Goal: Complete application form

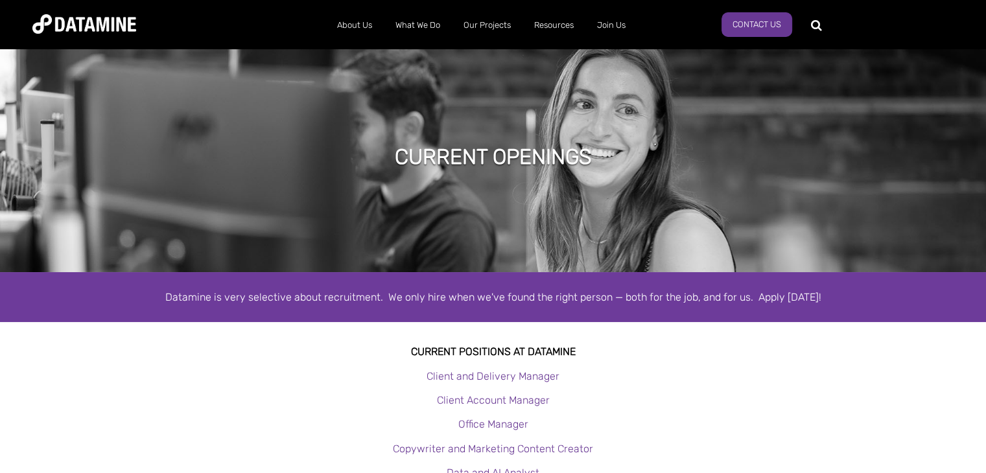
scroll to position [171, 0]
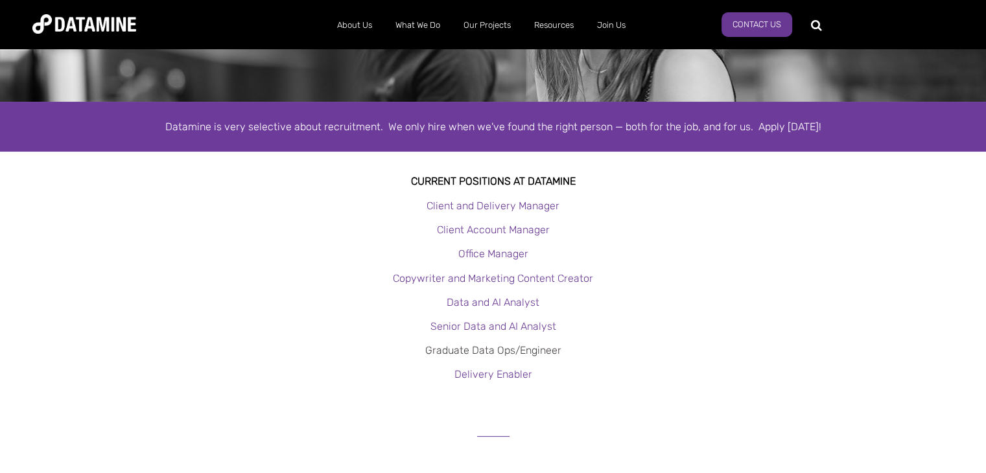
click at [537, 348] on link "Graduate Data Ops/Engineer" at bounding box center [493, 350] width 136 height 12
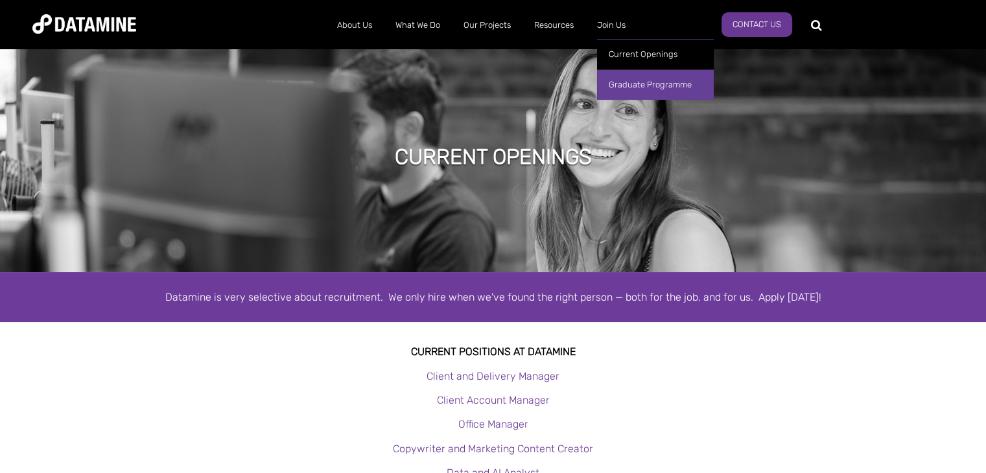
click at [622, 84] on link "Graduate Programme" at bounding box center [655, 84] width 117 height 30
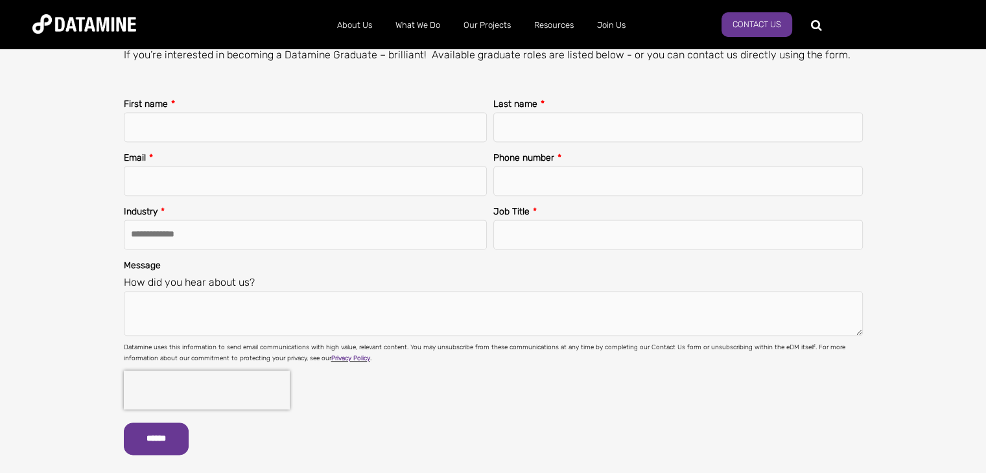
scroll to position [1747, 0]
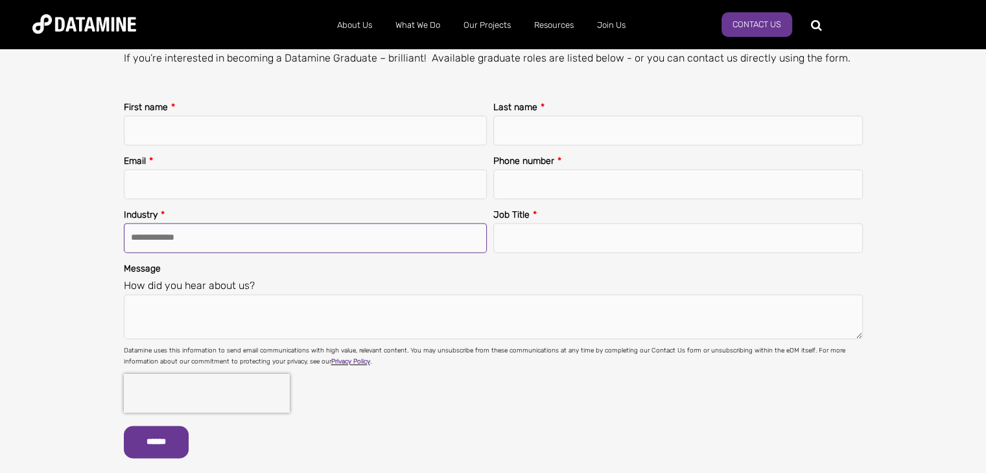
click at [412, 227] on select "**********" at bounding box center [305, 238] width 363 height 30
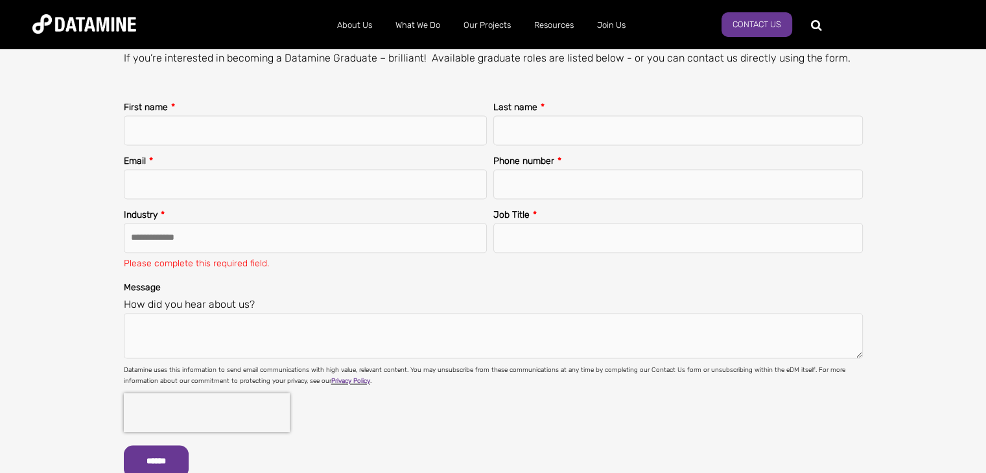
click at [88, 179] on div "**********" at bounding box center [493, 291] width 908 height 386
click at [322, 235] on select "**********" at bounding box center [305, 238] width 363 height 30
click at [491, 297] on legend "How did you hear about us?" at bounding box center [493, 305] width 739 height 18
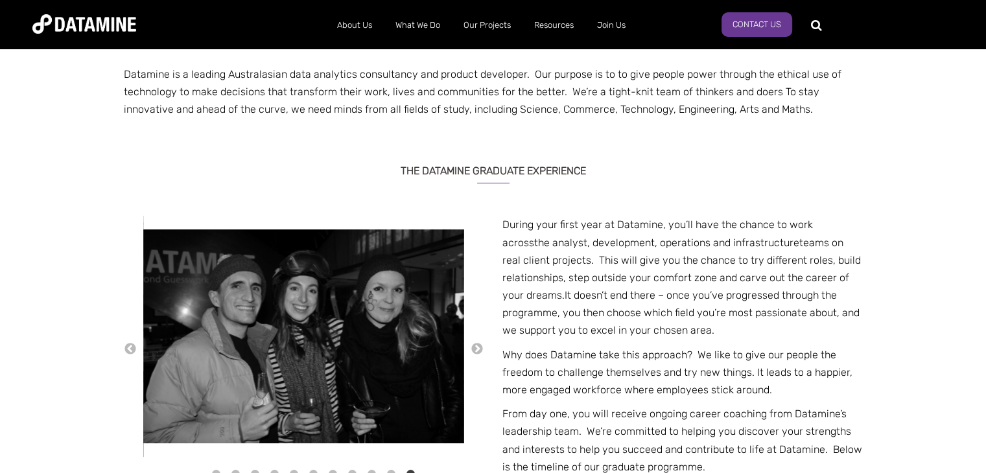
scroll to position [364, 0]
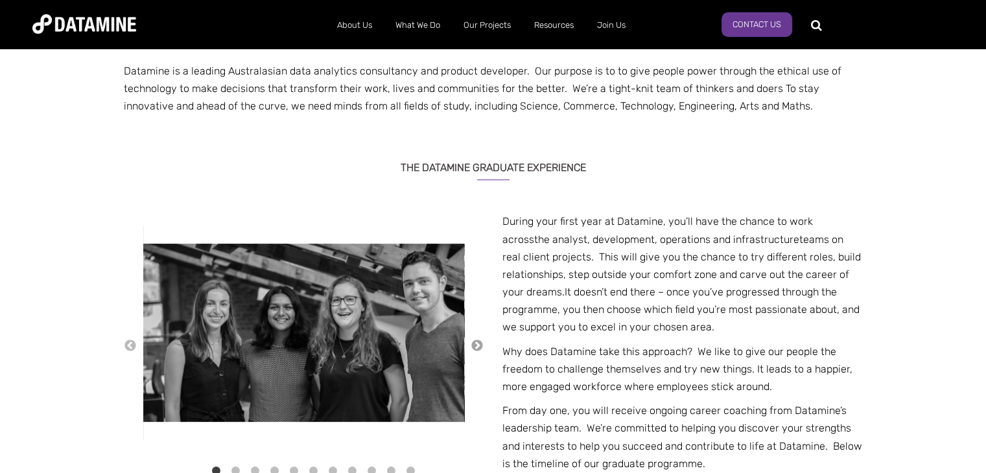
click at [477, 340] on button "→" at bounding box center [477, 346] width 13 height 14
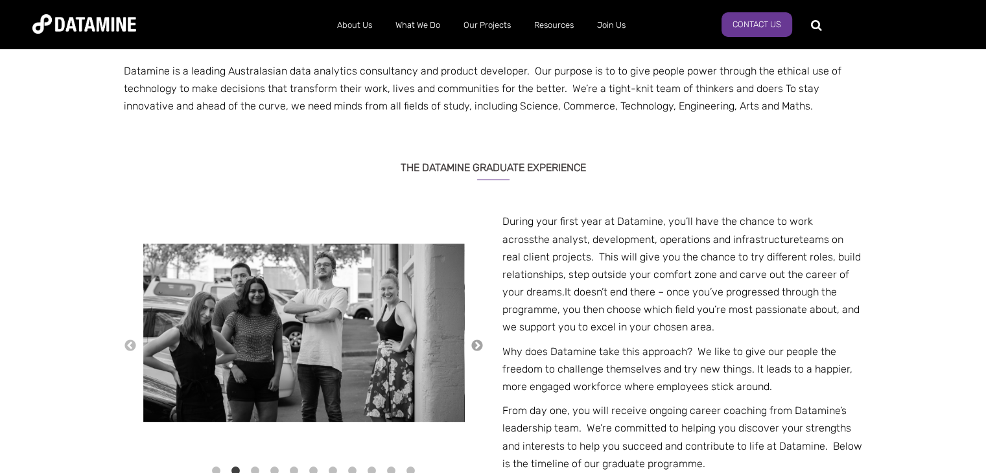
click at [477, 340] on button "→" at bounding box center [477, 346] width 13 height 14
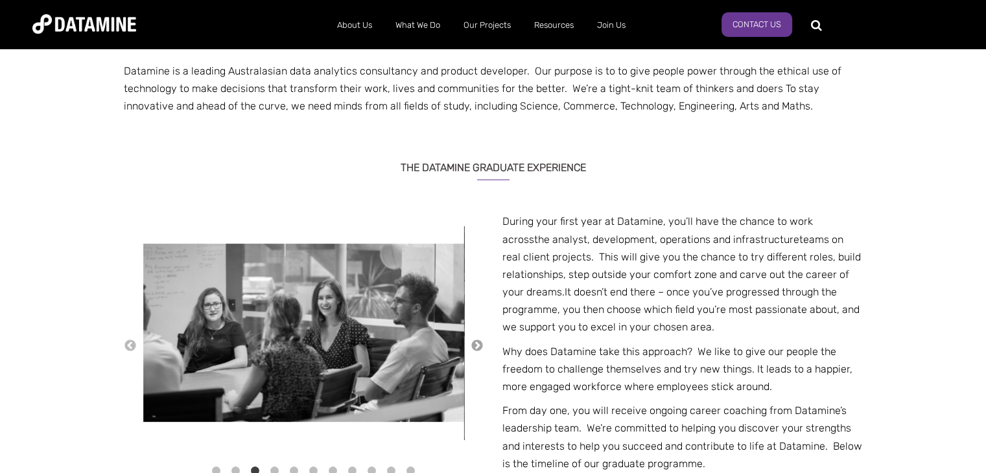
click at [477, 340] on button "→" at bounding box center [477, 346] width 13 height 14
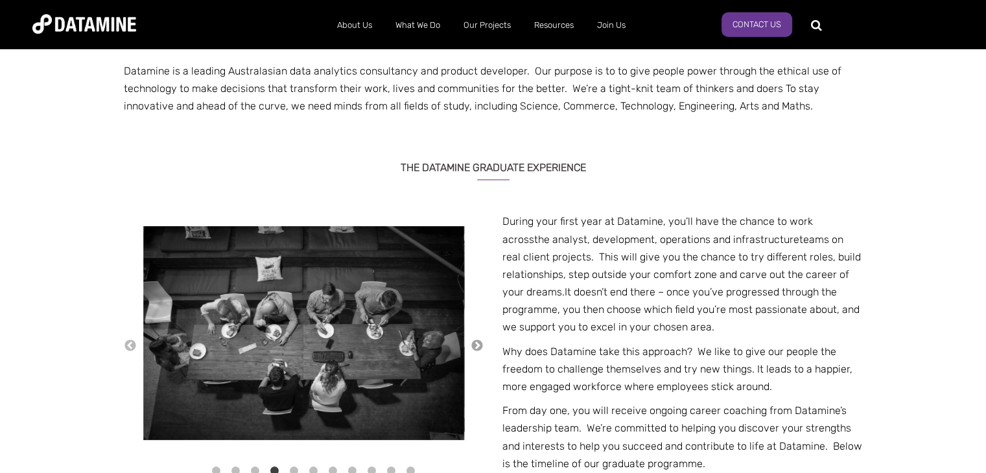
click at [477, 340] on button "→" at bounding box center [477, 346] width 13 height 14
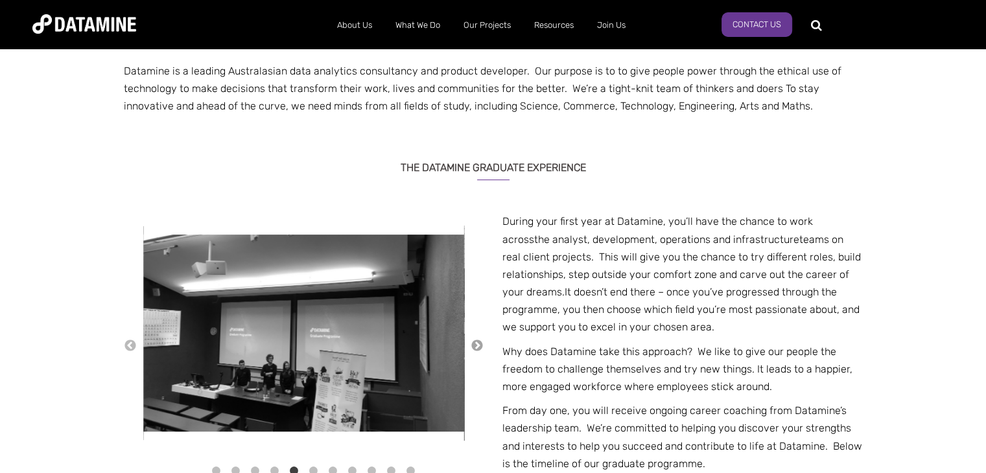
click at [477, 340] on button "→" at bounding box center [477, 346] width 13 height 14
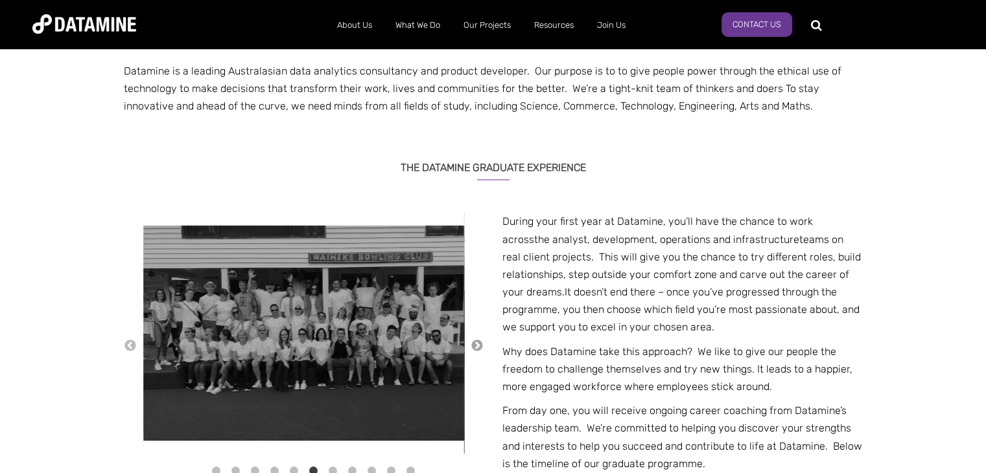
click at [477, 340] on button "→" at bounding box center [477, 346] width 13 height 14
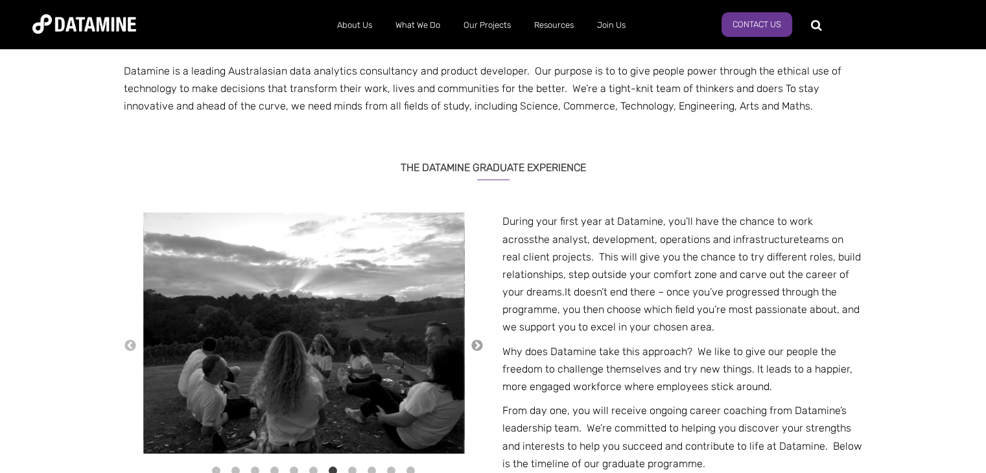
click at [477, 340] on button "→" at bounding box center [477, 346] width 13 height 14
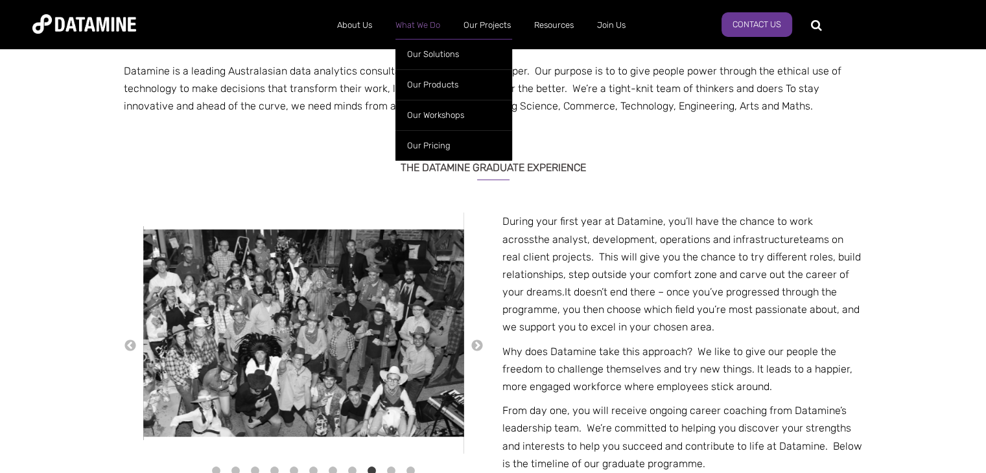
click at [402, 23] on link "What We Do" at bounding box center [418, 25] width 68 height 34
